Goal: Find specific page/section: Find specific page/section

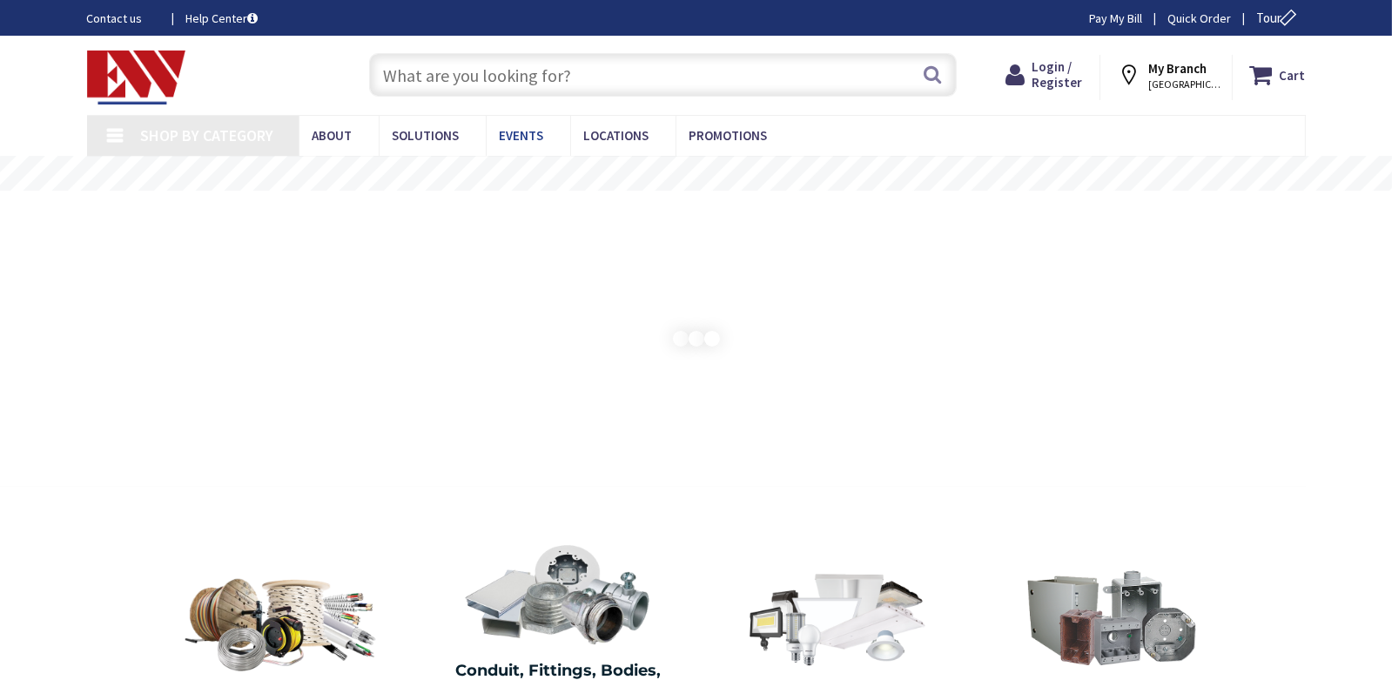
type input "[GEOGRAPHIC_DATA], [GEOGRAPHIC_DATA]"
click at [601, 131] on span "Locations" at bounding box center [616, 135] width 65 height 17
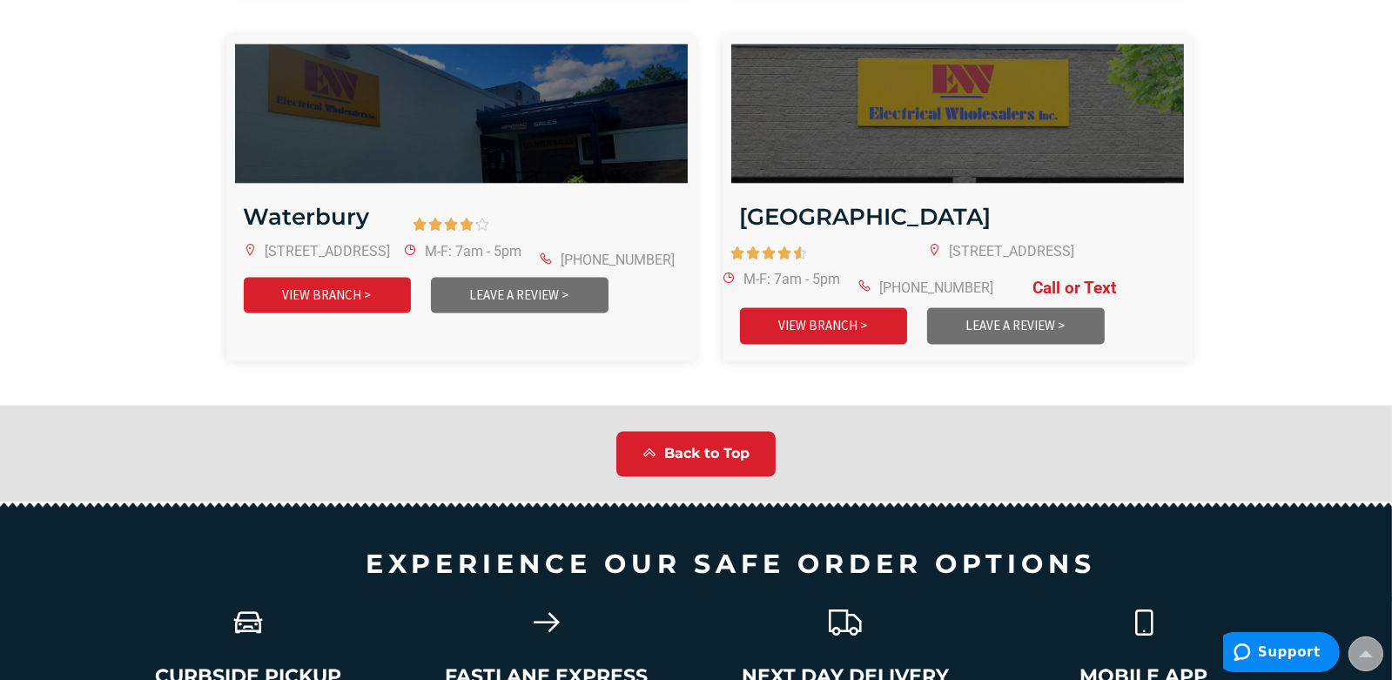
scroll to position [4091, 0]
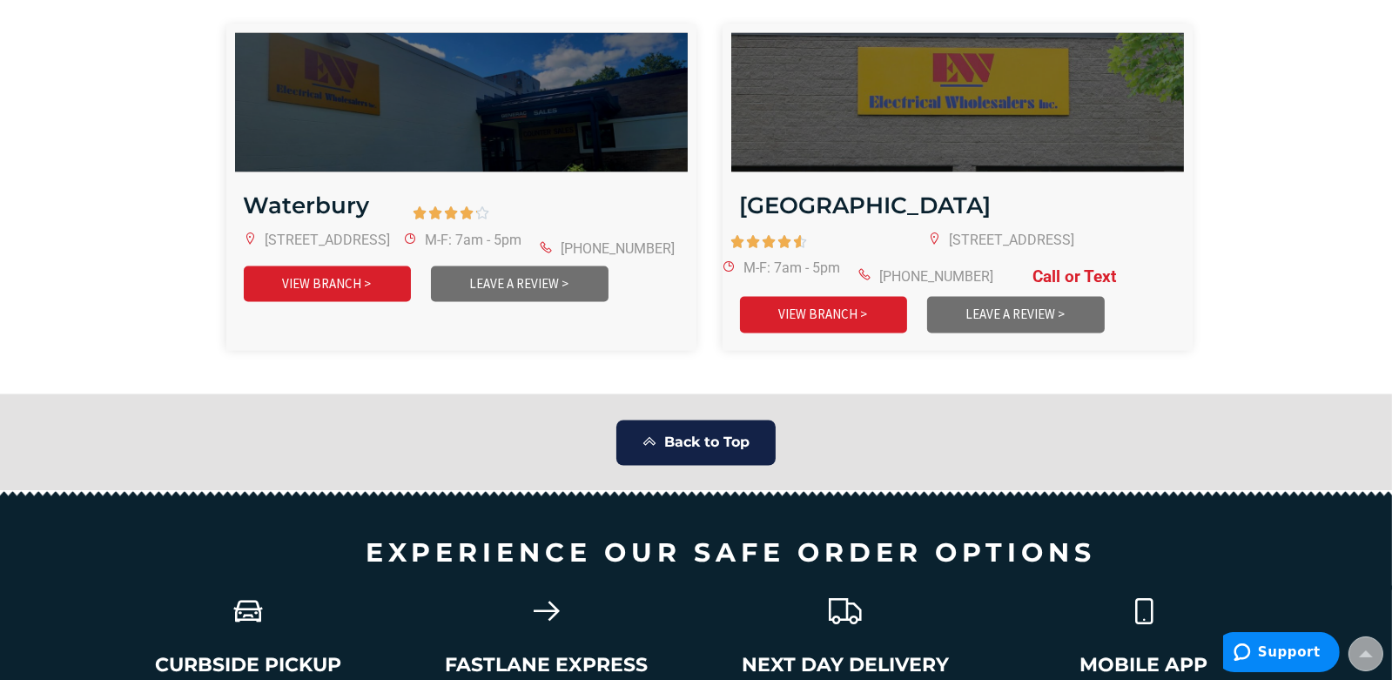
click at [729, 433] on span "Back to Top" at bounding box center [706, 443] width 85 height 20
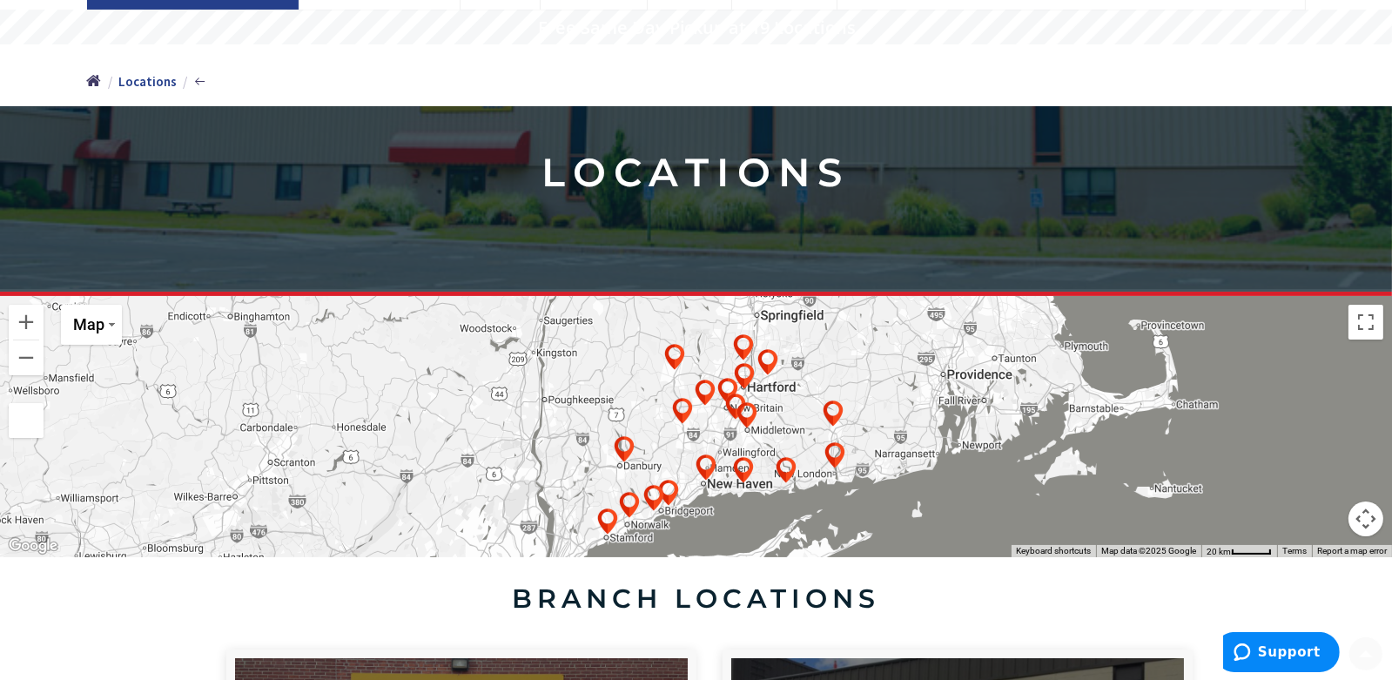
scroll to position [173, 0]
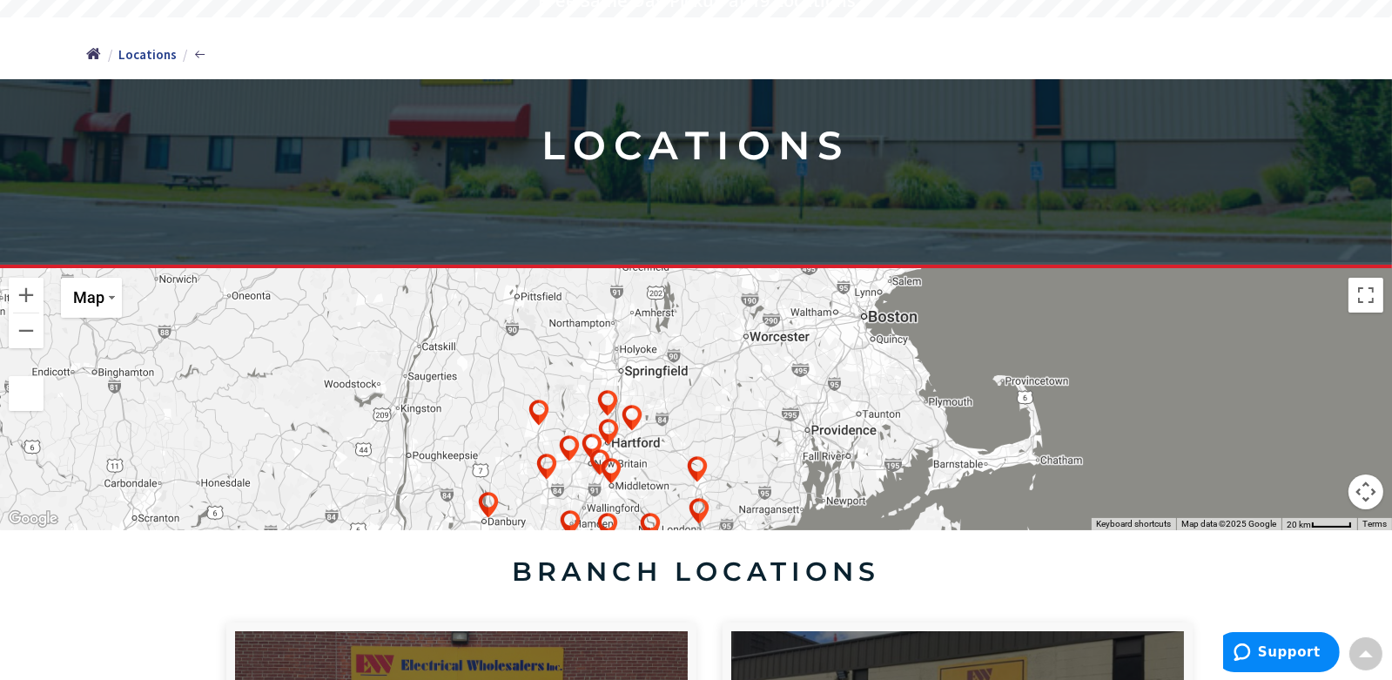
drag, startPoint x: 811, startPoint y: 405, endPoint x: 682, endPoint y: 483, distance: 150.8
click at [682, 483] on div at bounding box center [696, 399] width 1392 height 261
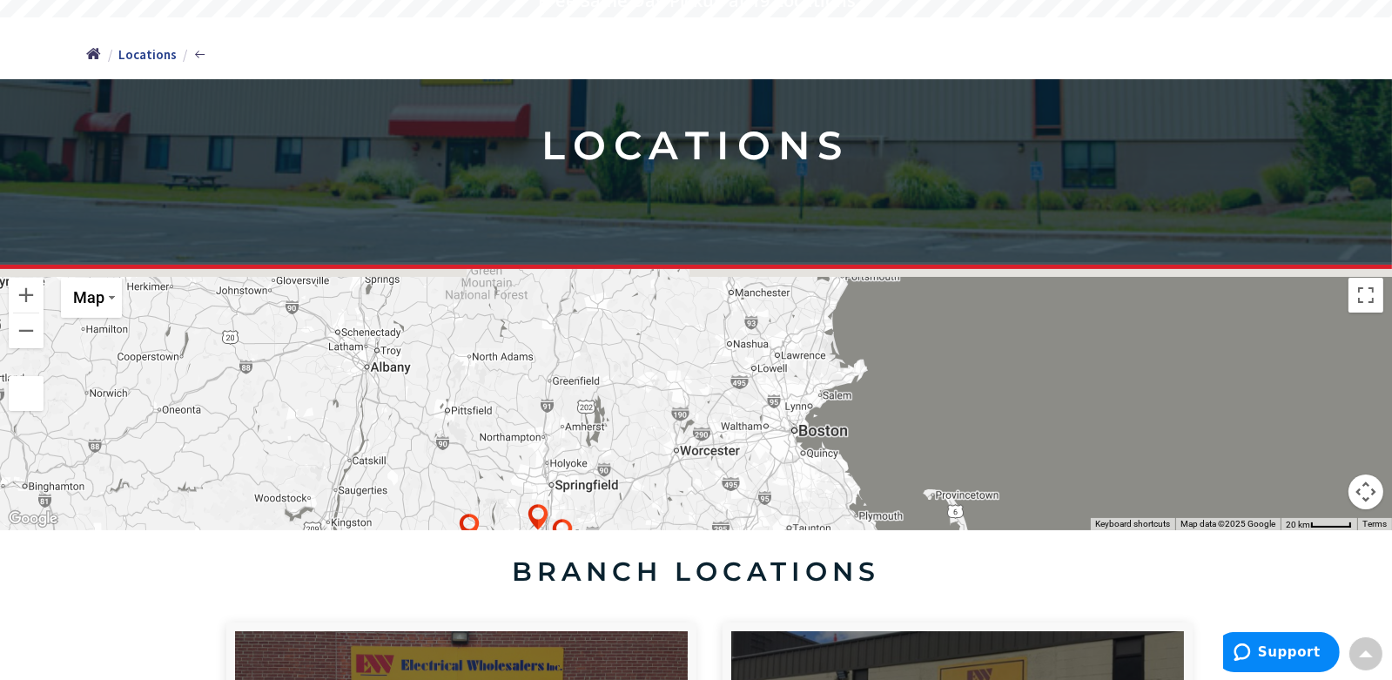
drag, startPoint x: 795, startPoint y: 386, endPoint x: 726, endPoint y: 502, distance: 134.6
click at [726, 502] on div at bounding box center [696, 399] width 1392 height 261
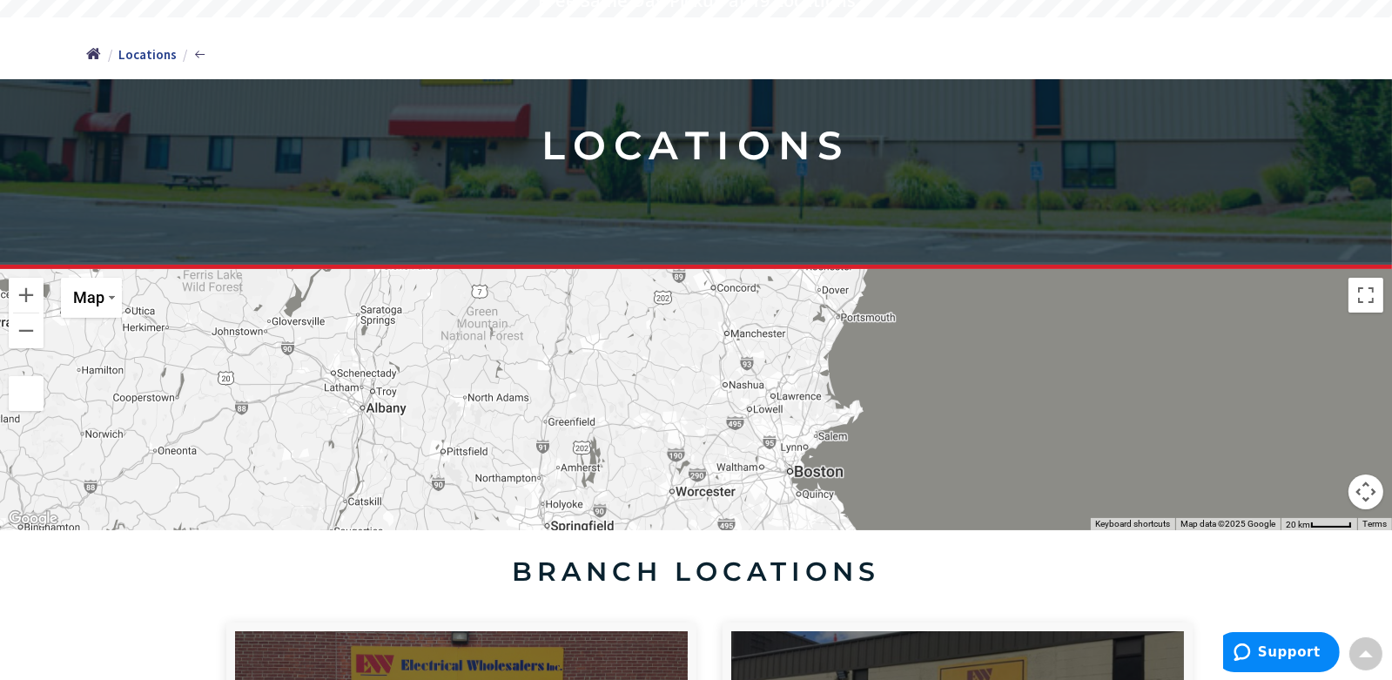
drag, startPoint x: 754, startPoint y: 433, endPoint x: 749, endPoint y: 479, distance: 46.3
click at [749, 479] on div at bounding box center [696, 399] width 1392 height 261
click at [772, 472] on div at bounding box center [696, 399] width 1392 height 261
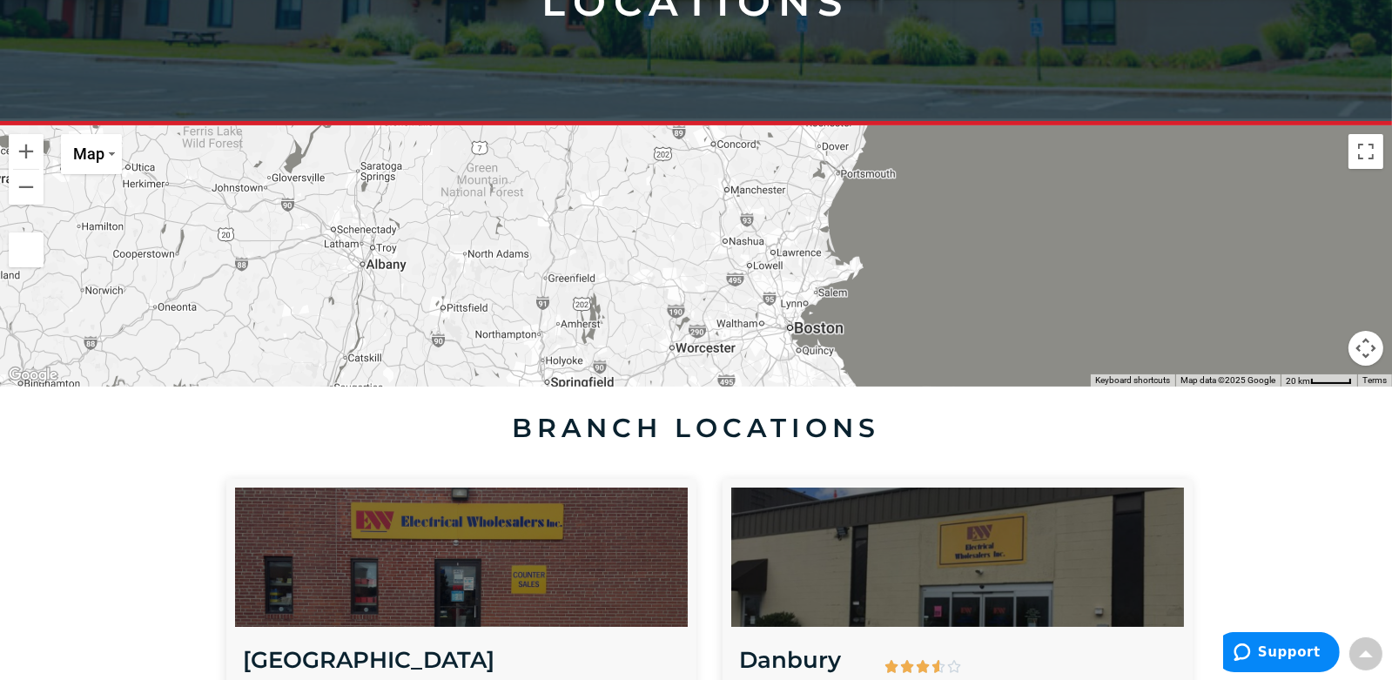
scroll to position [347, 0]
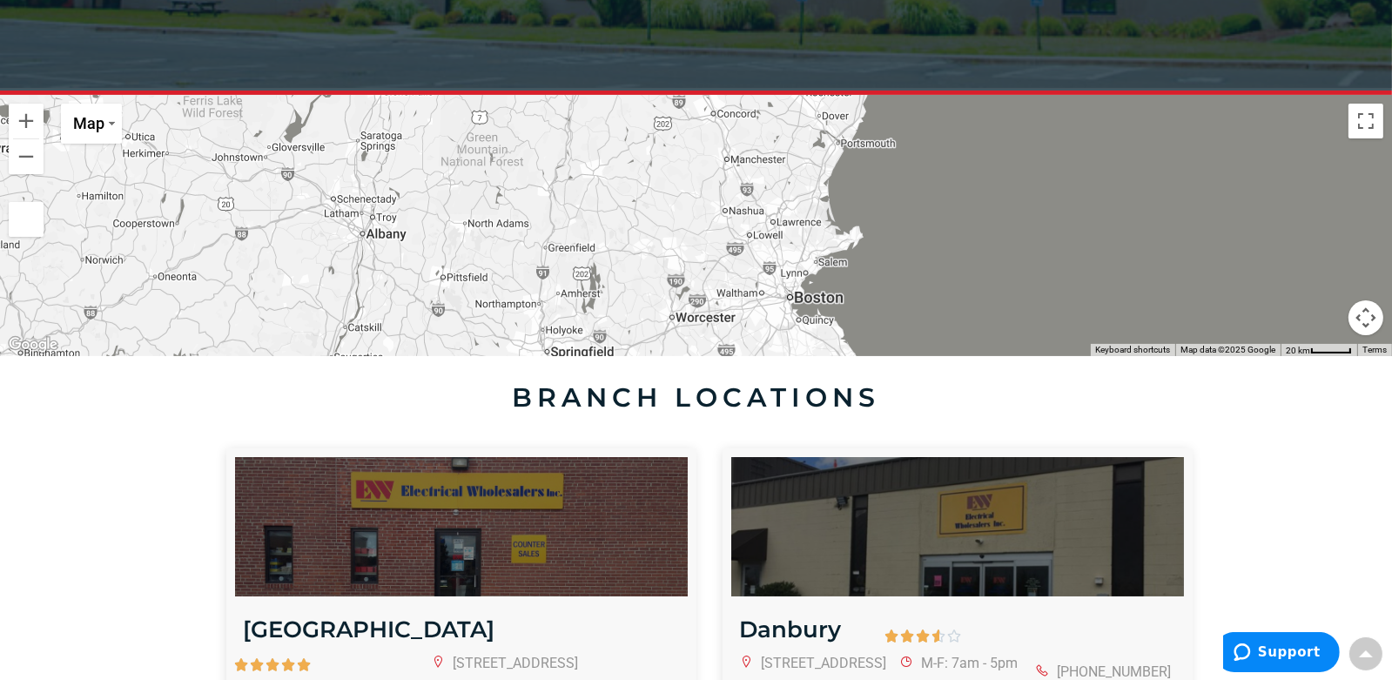
click at [739, 299] on div at bounding box center [696, 225] width 1392 height 261
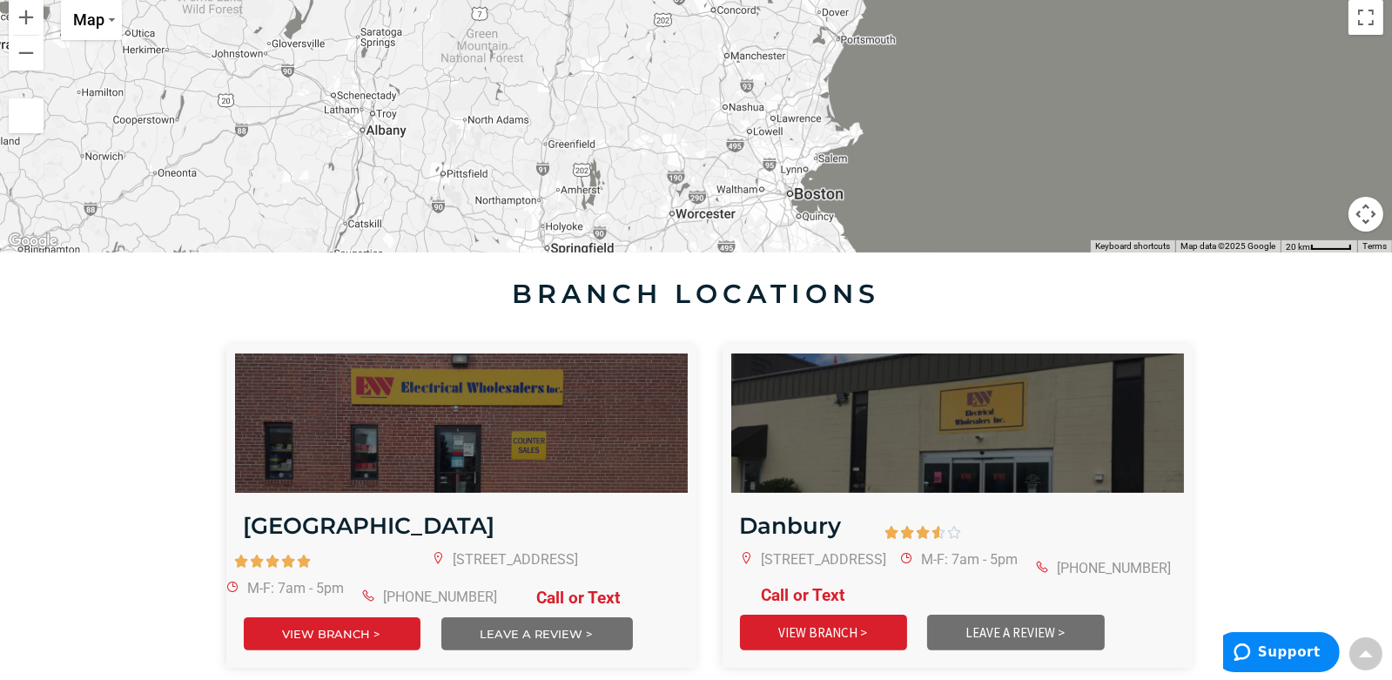
scroll to position [522, 0]
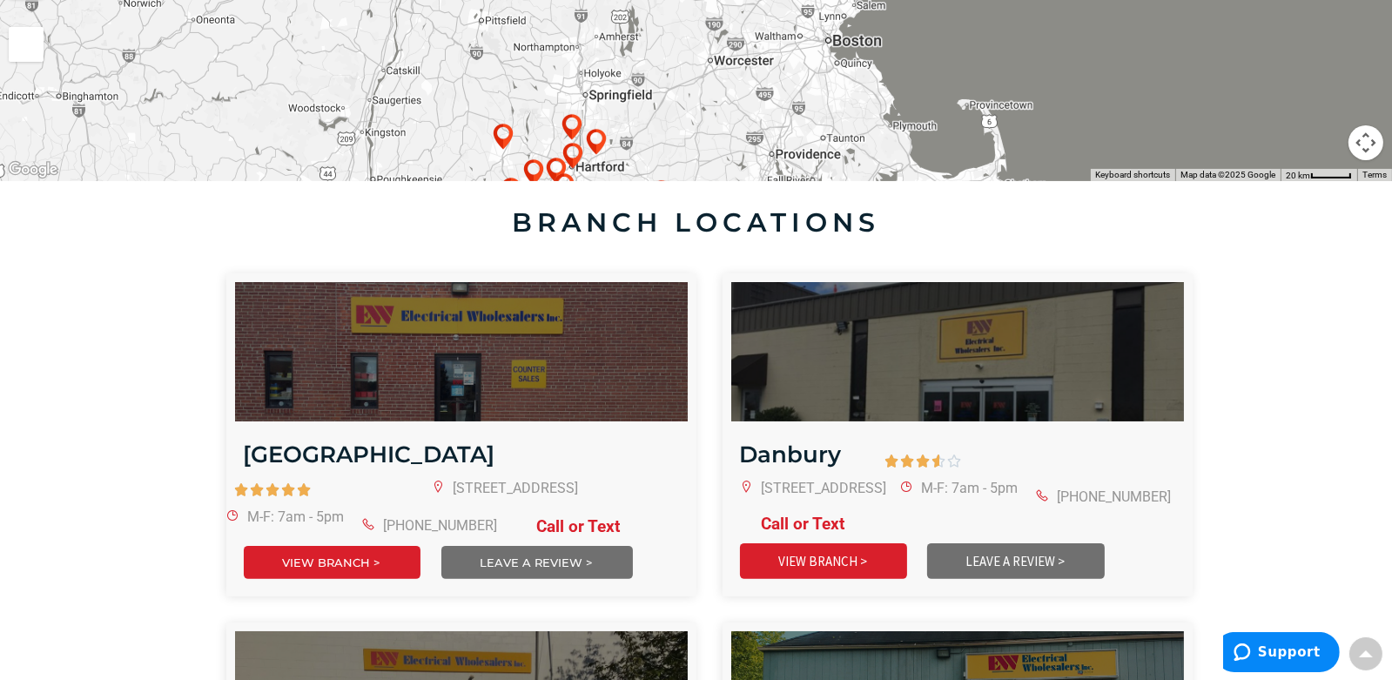
drag, startPoint x: 910, startPoint y: 150, endPoint x: 952, endPoint y: 48, distance: 110.1
click at [952, 48] on div at bounding box center [696, 50] width 1392 height 261
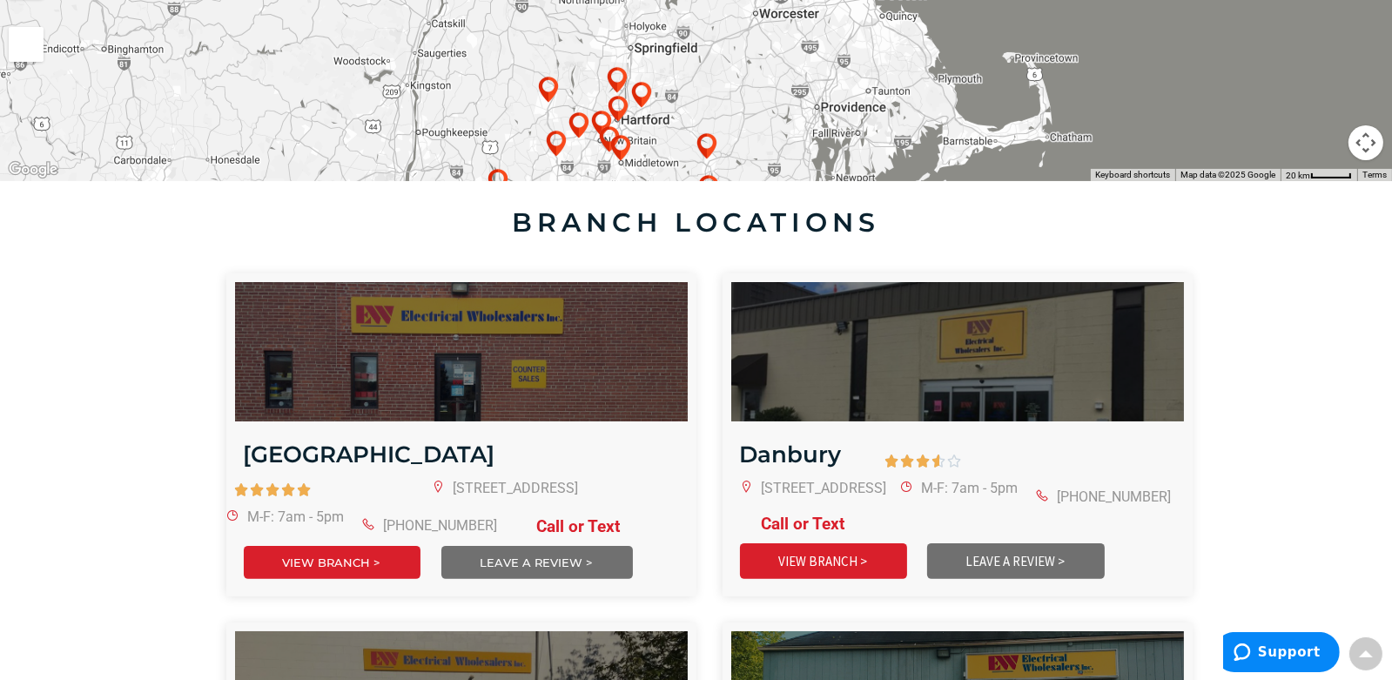
drag, startPoint x: 726, startPoint y: 138, endPoint x: 778, endPoint y: 93, distance: 68.5
click at [778, 93] on div at bounding box center [696, 50] width 1392 height 261
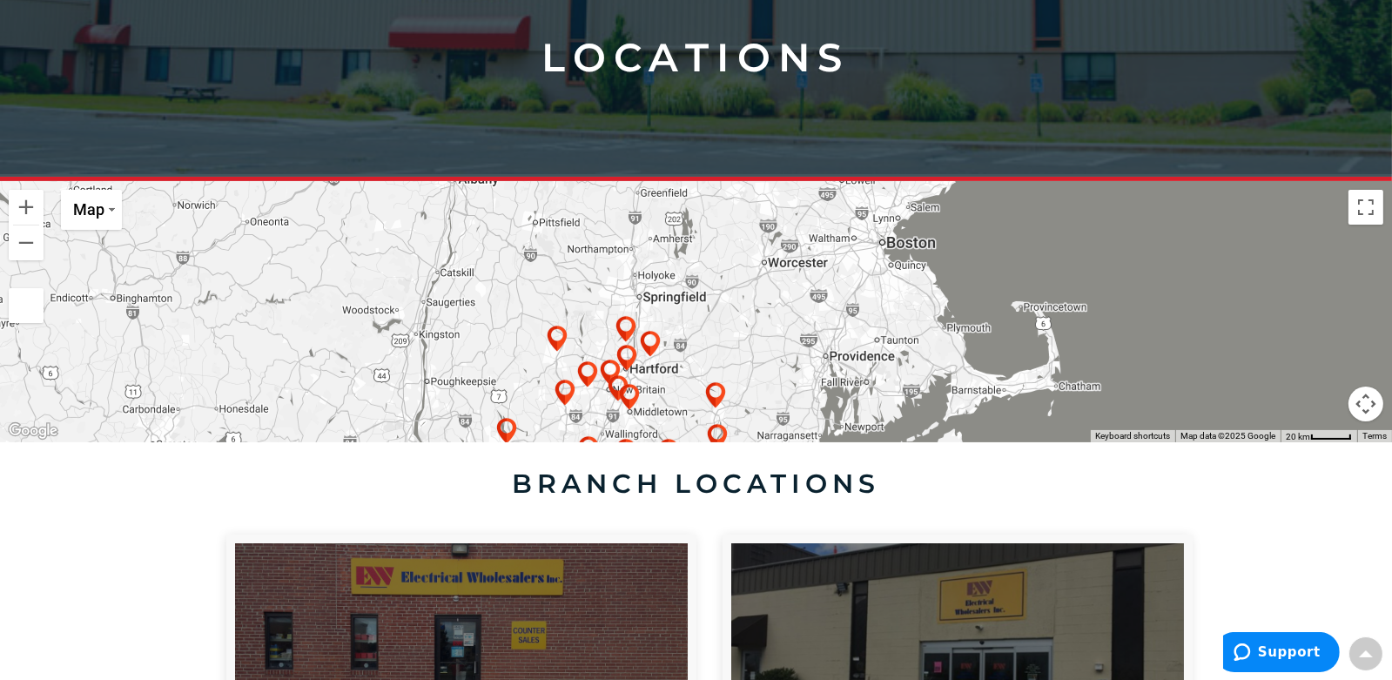
scroll to position [261, 0]
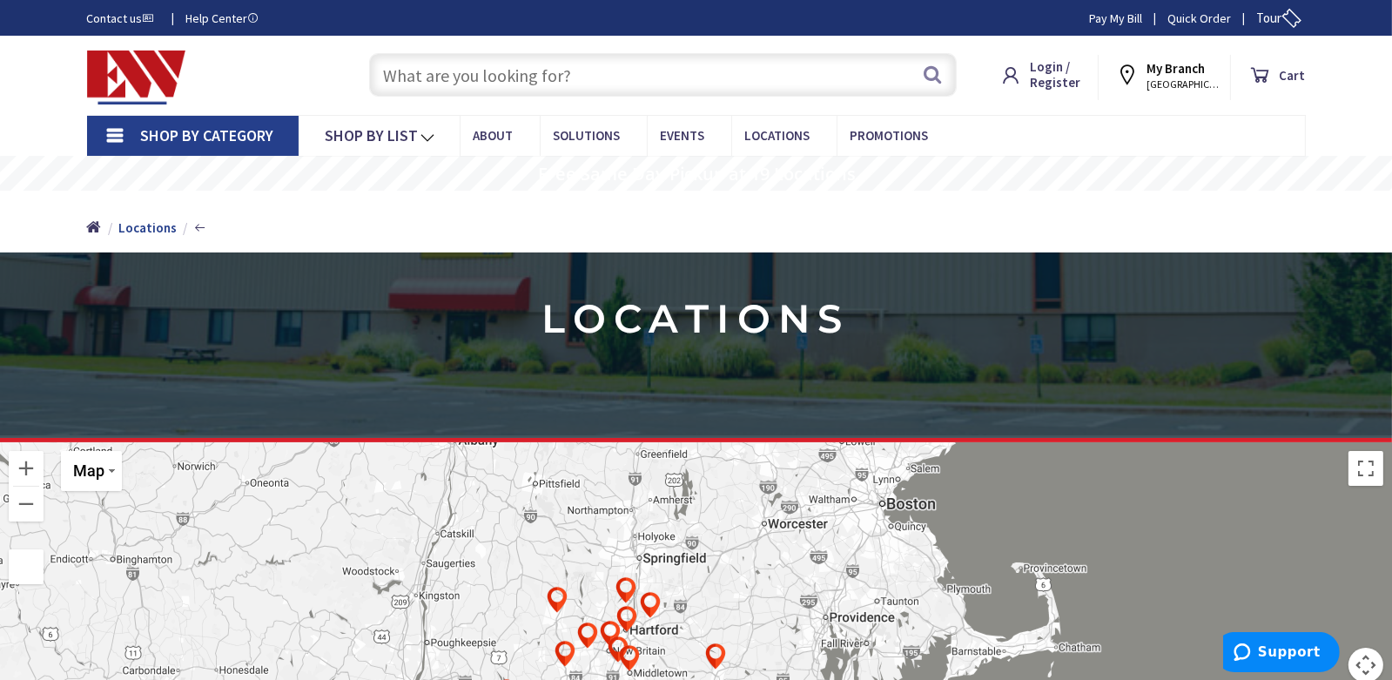
click at [1192, 76] on strong "My Branch" at bounding box center [1176, 68] width 58 height 17
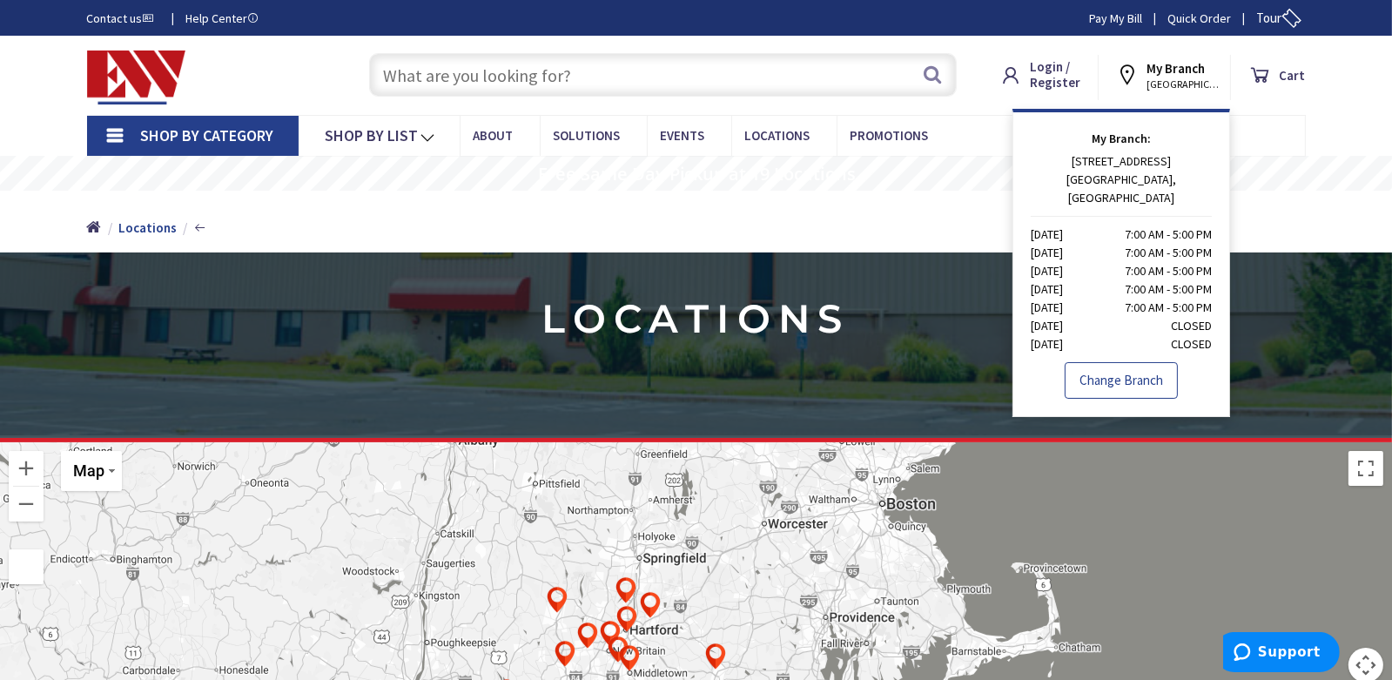
click at [1140, 374] on link "Change Branch" at bounding box center [1121, 380] width 113 height 37
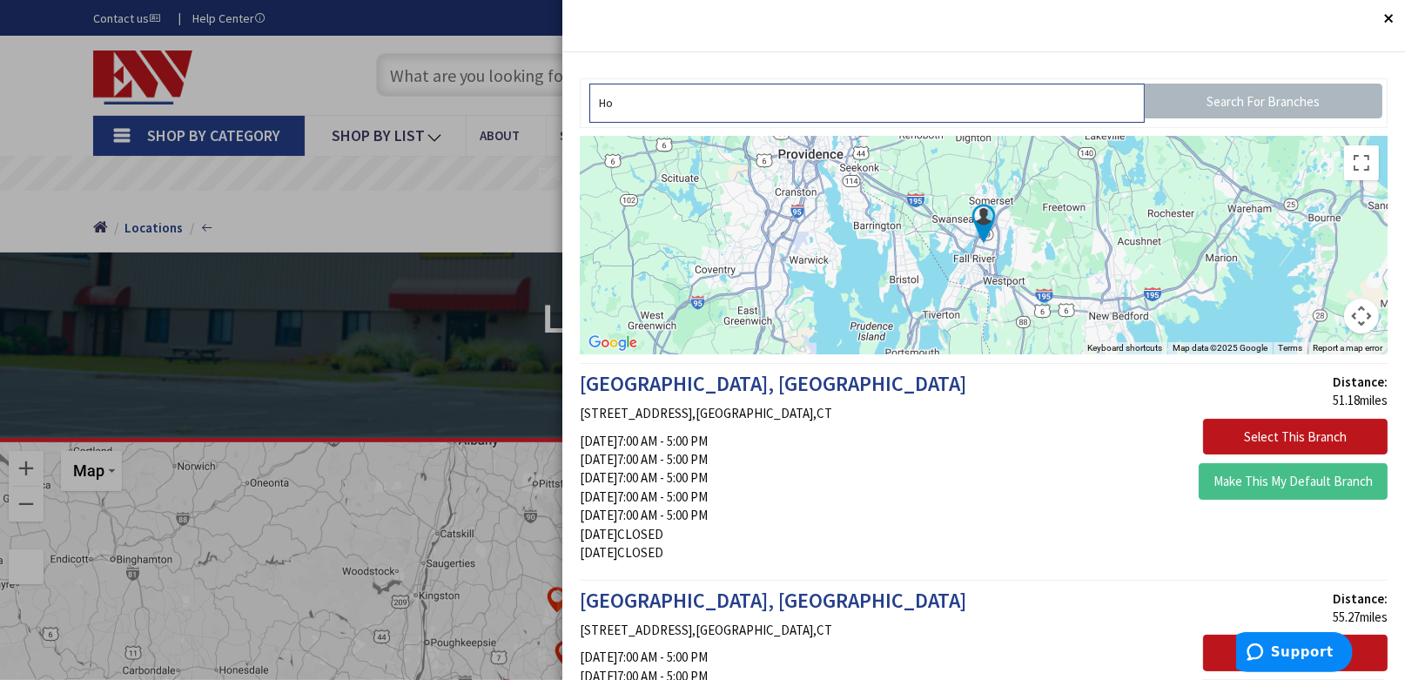
type input "H"
type input "berkley ma"
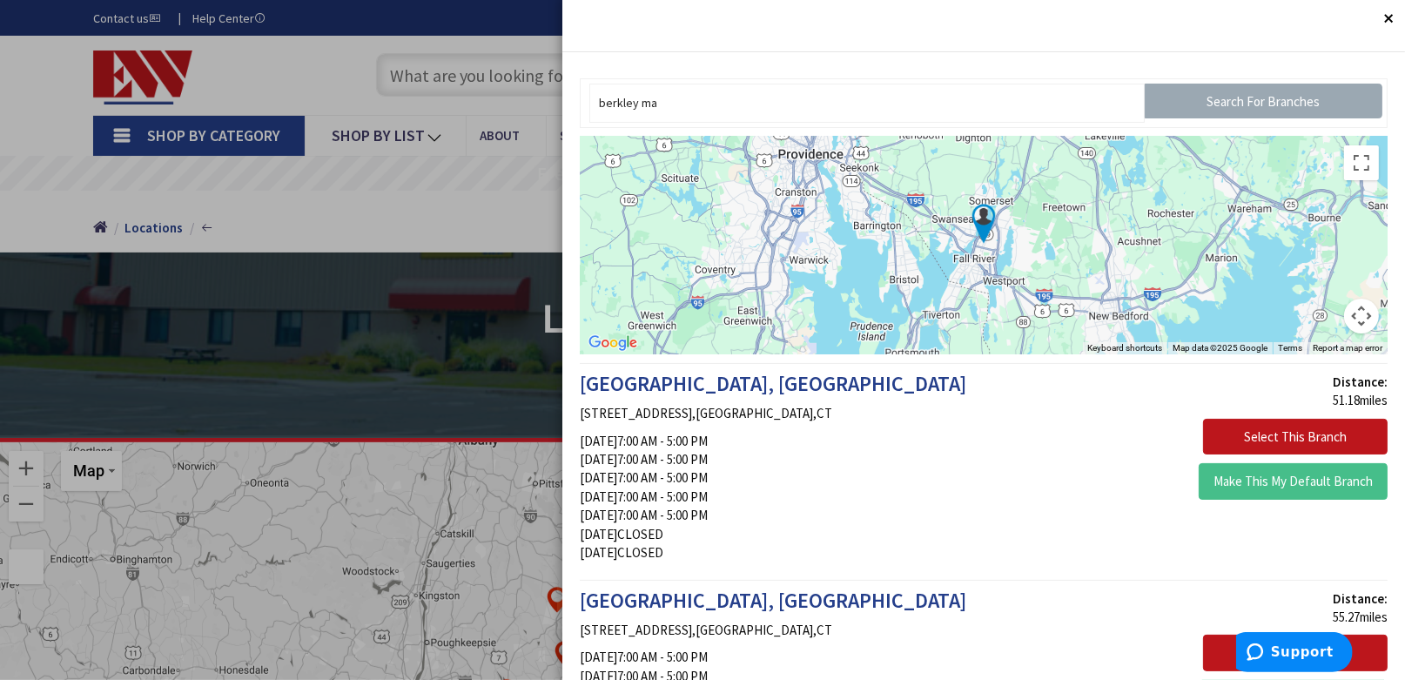
click at [1307, 94] on input "Search For Branches" at bounding box center [1264, 101] width 238 height 35
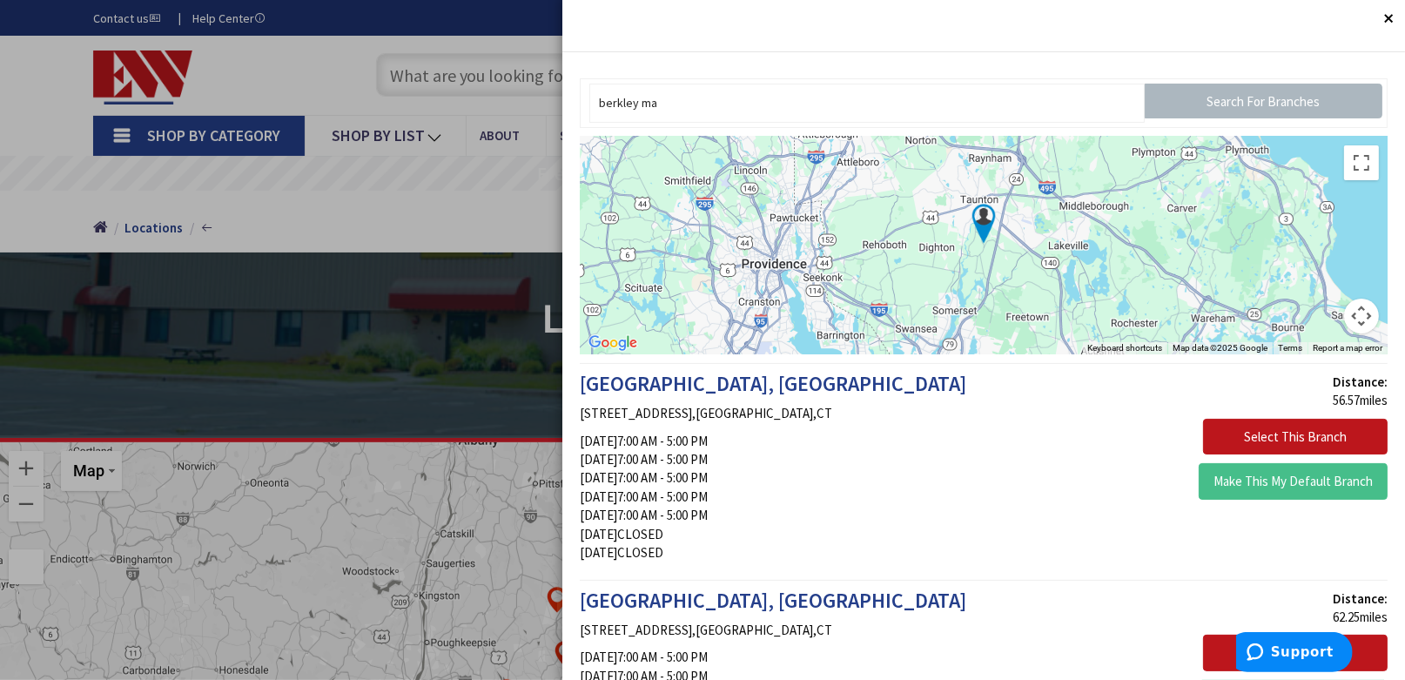
click at [1101, 217] on div at bounding box center [984, 246] width 808 height 218
